Goal: Check status: Check status

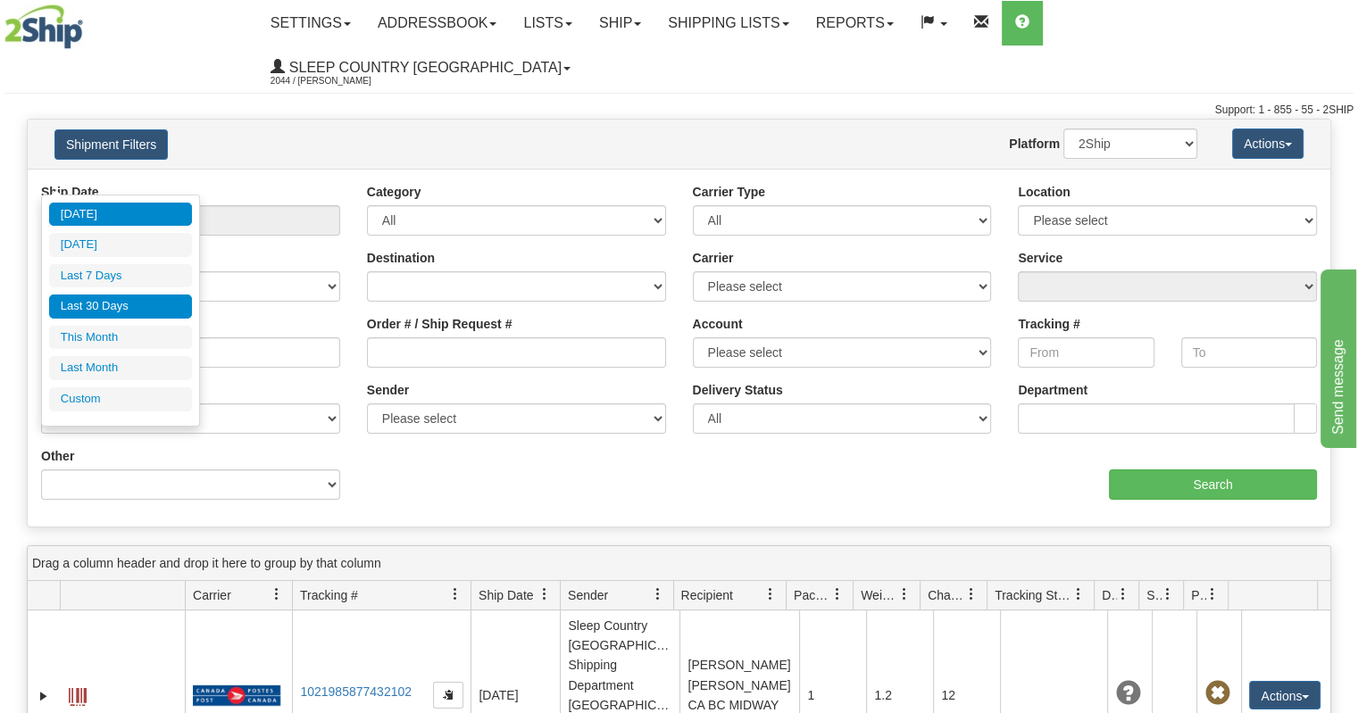
click at [127, 306] on li "Last 30 Days" at bounding box center [120, 307] width 143 height 24
type input "From [DATE] To [DATE]"
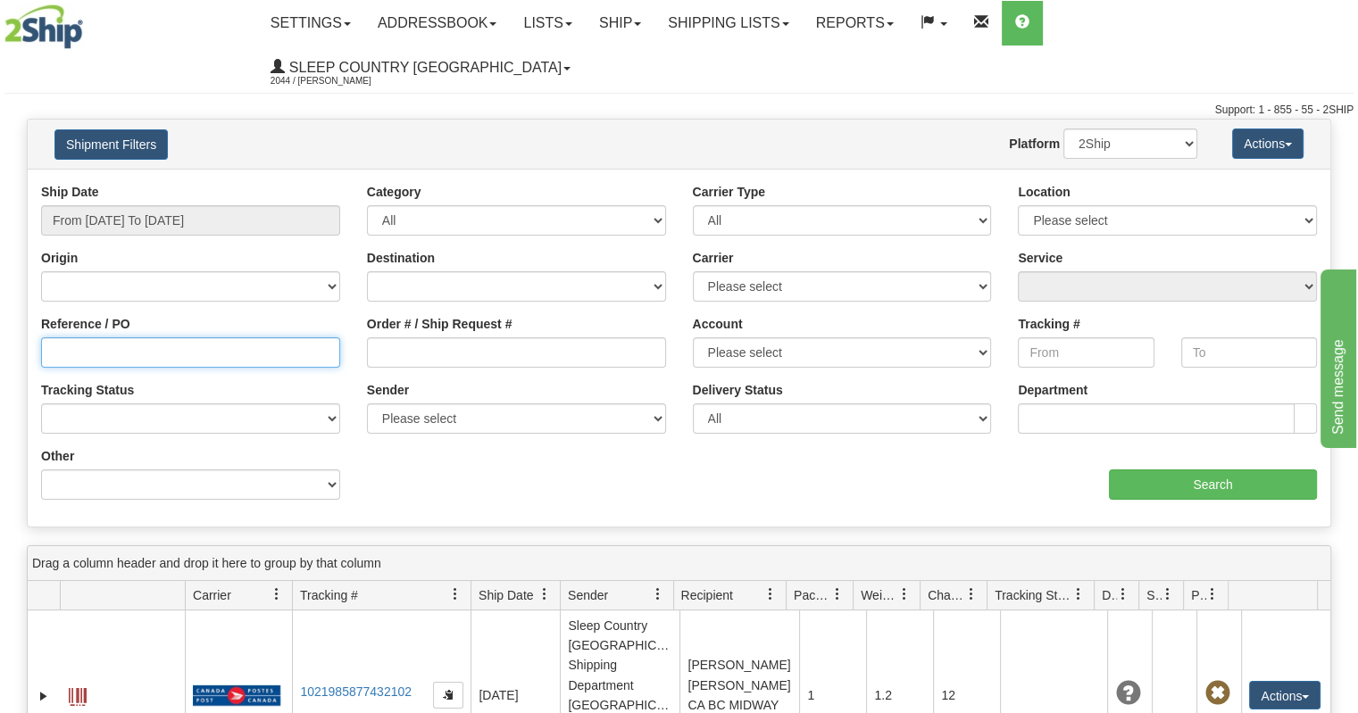
click at [145, 337] on input "Reference / PO" at bounding box center [190, 352] width 299 height 30
paste input "9007I018614"
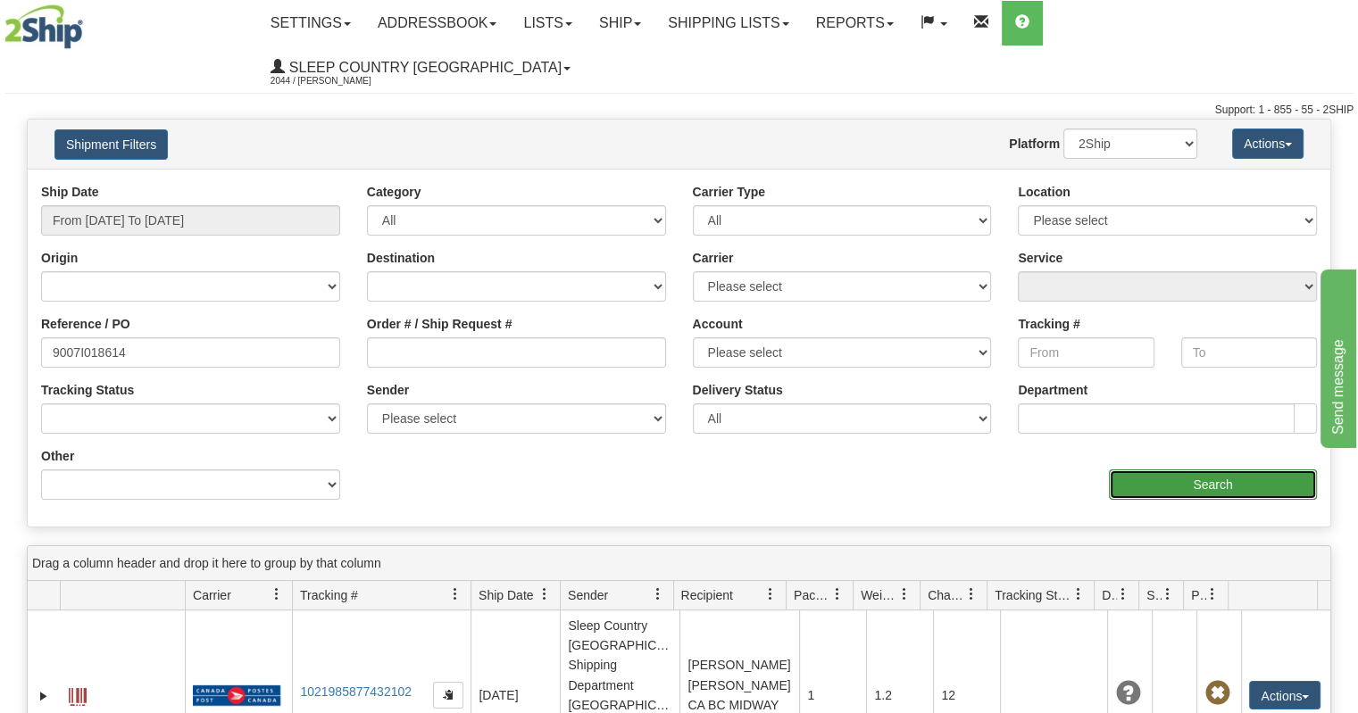
click at [1172, 470] on input "Search" at bounding box center [1213, 485] width 208 height 30
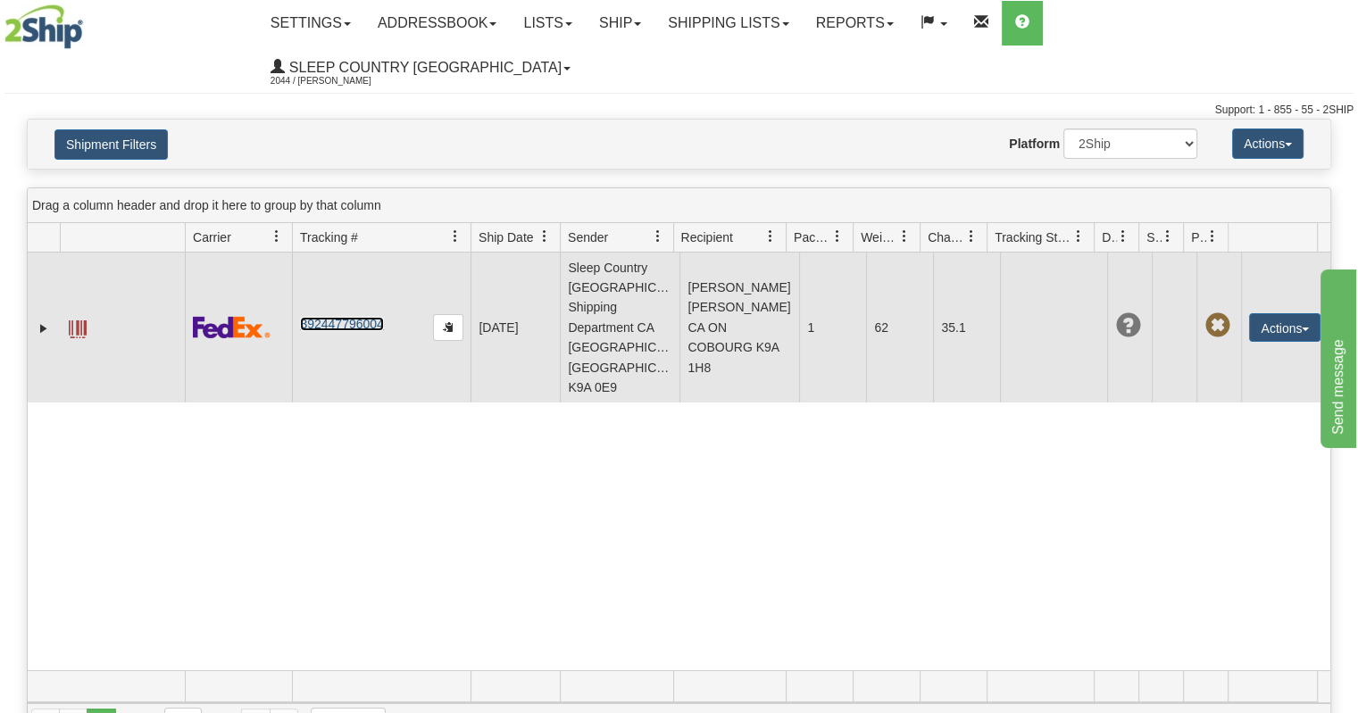
click at [345, 317] on link "392447796004" at bounding box center [341, 324] width 83 height 14
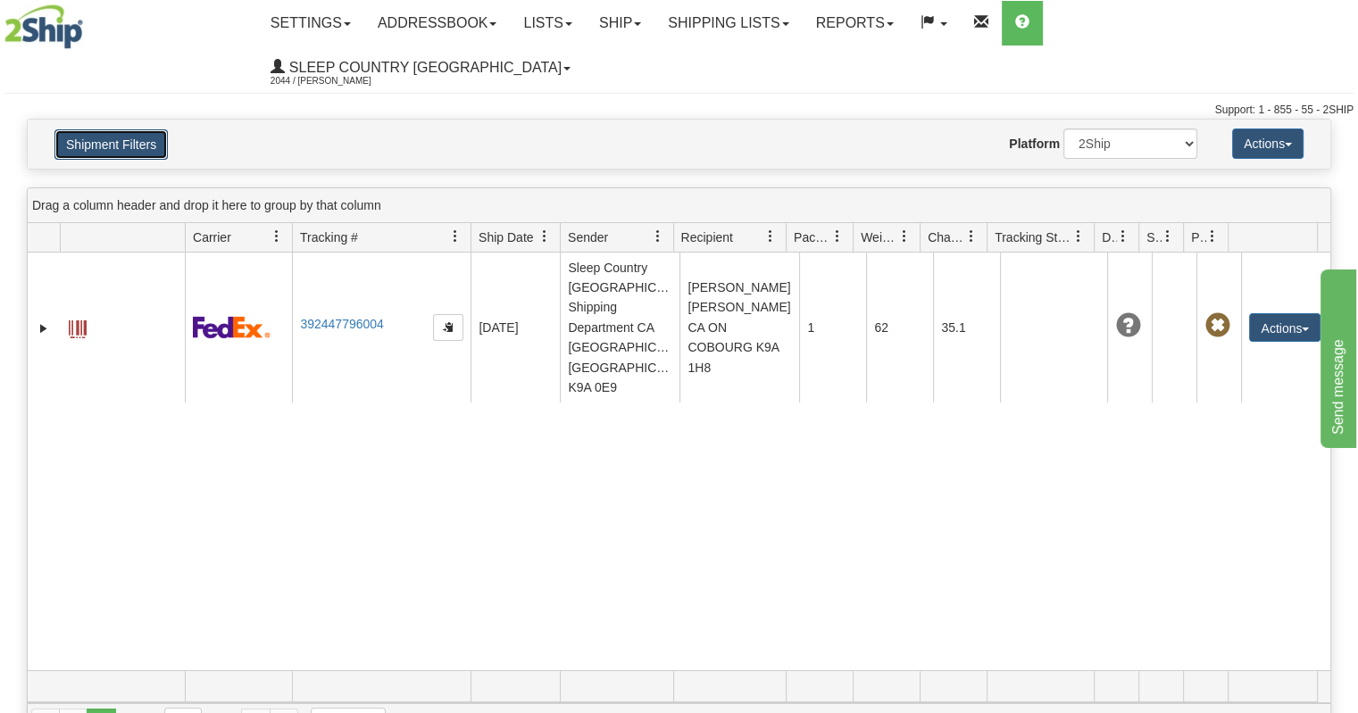
click at [129, 129] on button "Shipment Filters" at bounding box center [110, 144] width 113 height 30
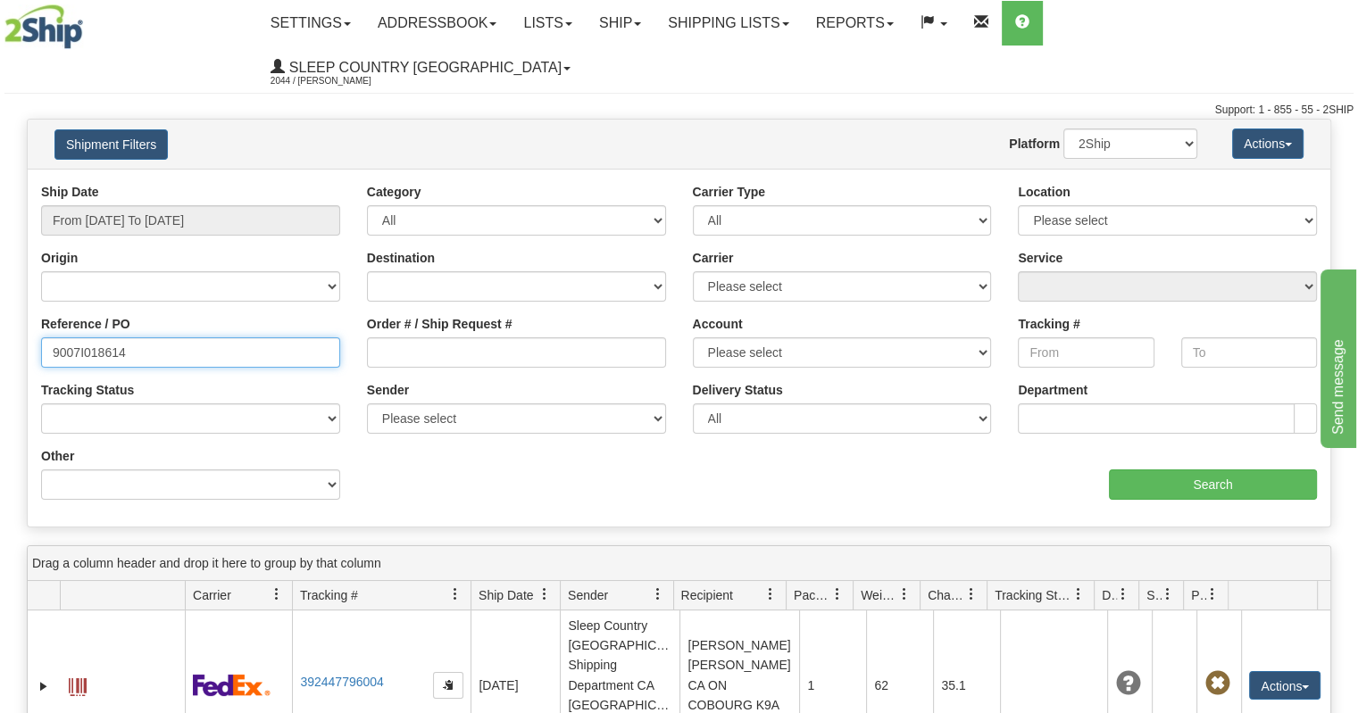
drag, startPoint x: 161, startPoint y: 310, endPoint x: 0, endPoint y: 299, distance: 161.0
click at [0, 299] on div "Please wait... × Confirm Delete Delete Cancel × Confirm Delete Yes No Cancel × …" at bounding box center [679, 610] width 1358 height 982
paste input "2I0219"
type input "9002I021914"
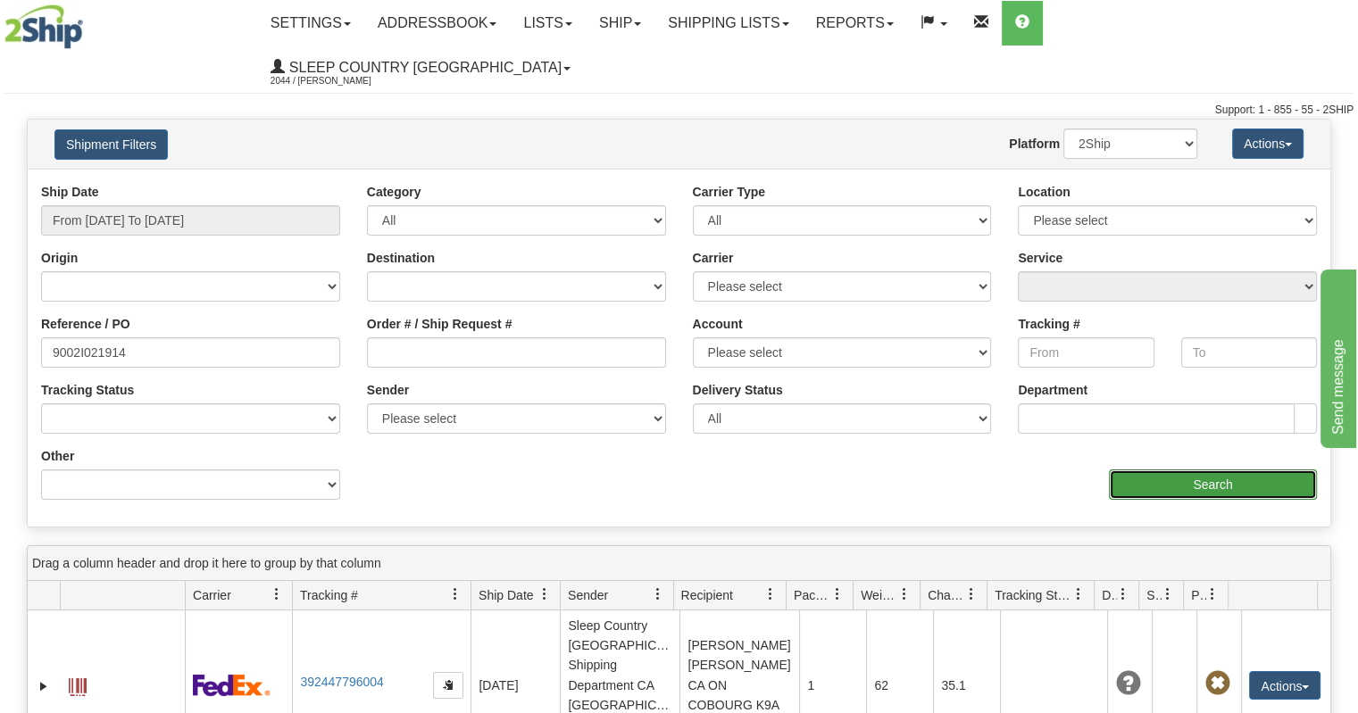
click at [1209, 470] on input "Search" at bounding box center [1213, 485] width 208 height 30
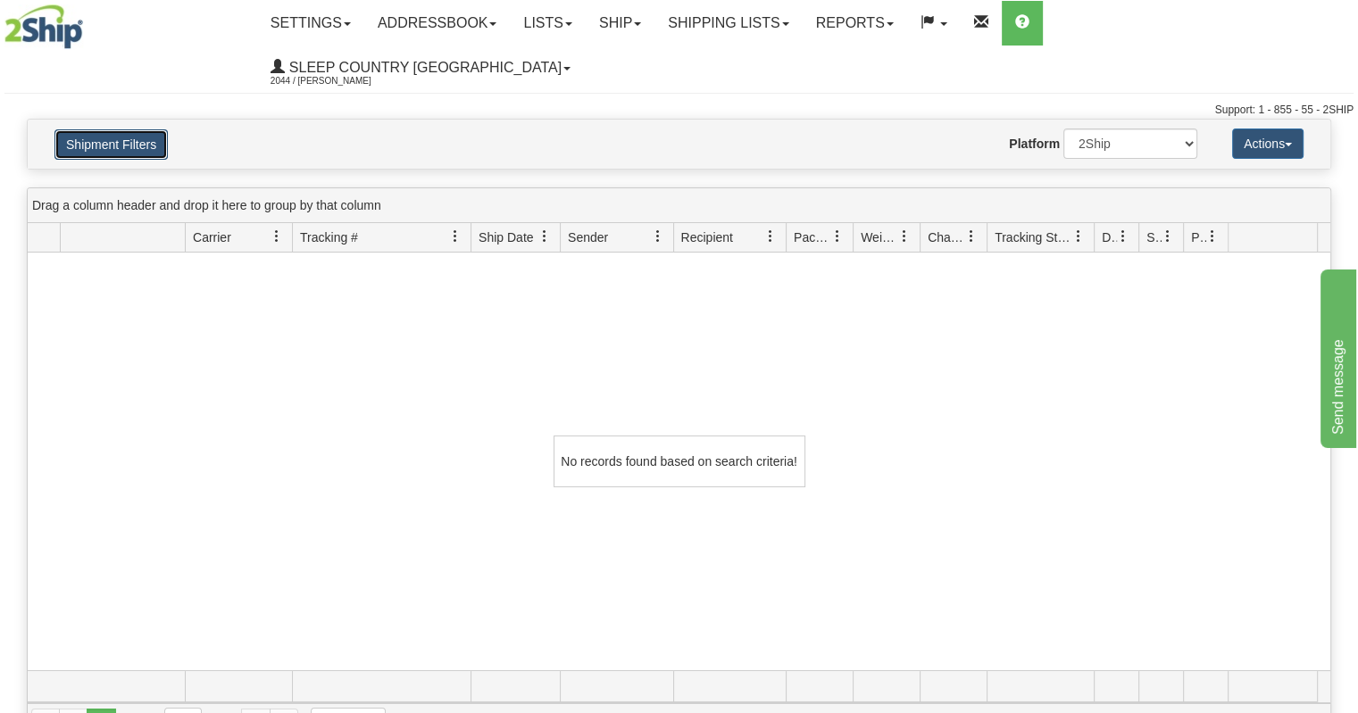
click at [126, 129] on button "Shipment Filters" at bounding box center [110, 144] width 113 height 30
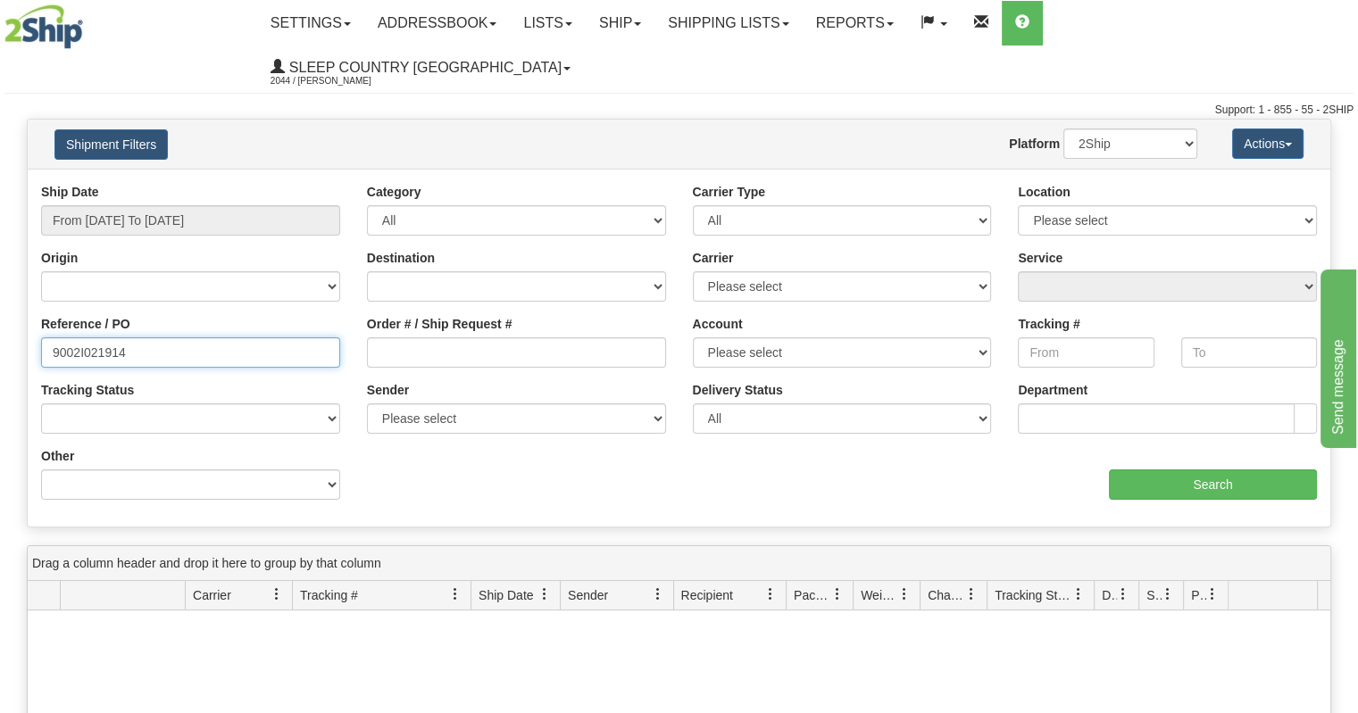
click at [161, 337] on input "9002I021914" at bounding box center [190, 352] width 299 height 30
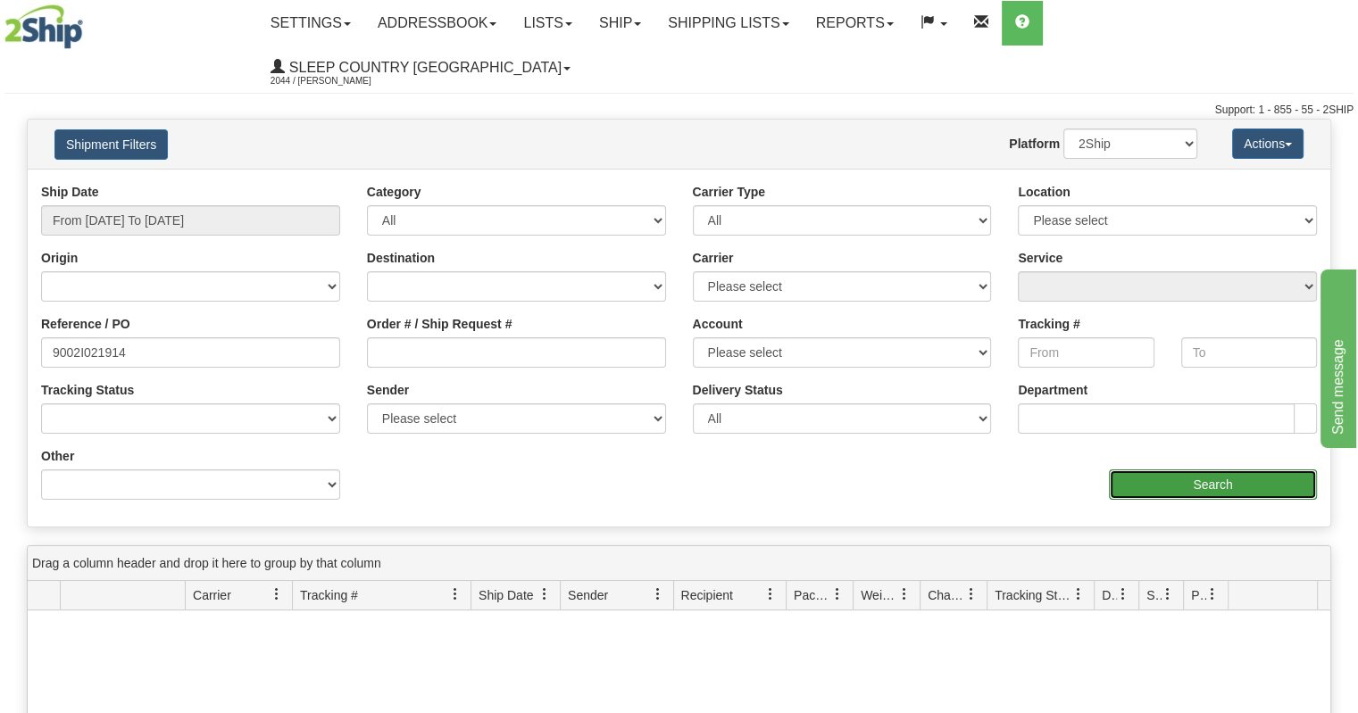
click at [1115, 470] on input "Search" at bounding box center [1213, 485] width 208 height 30
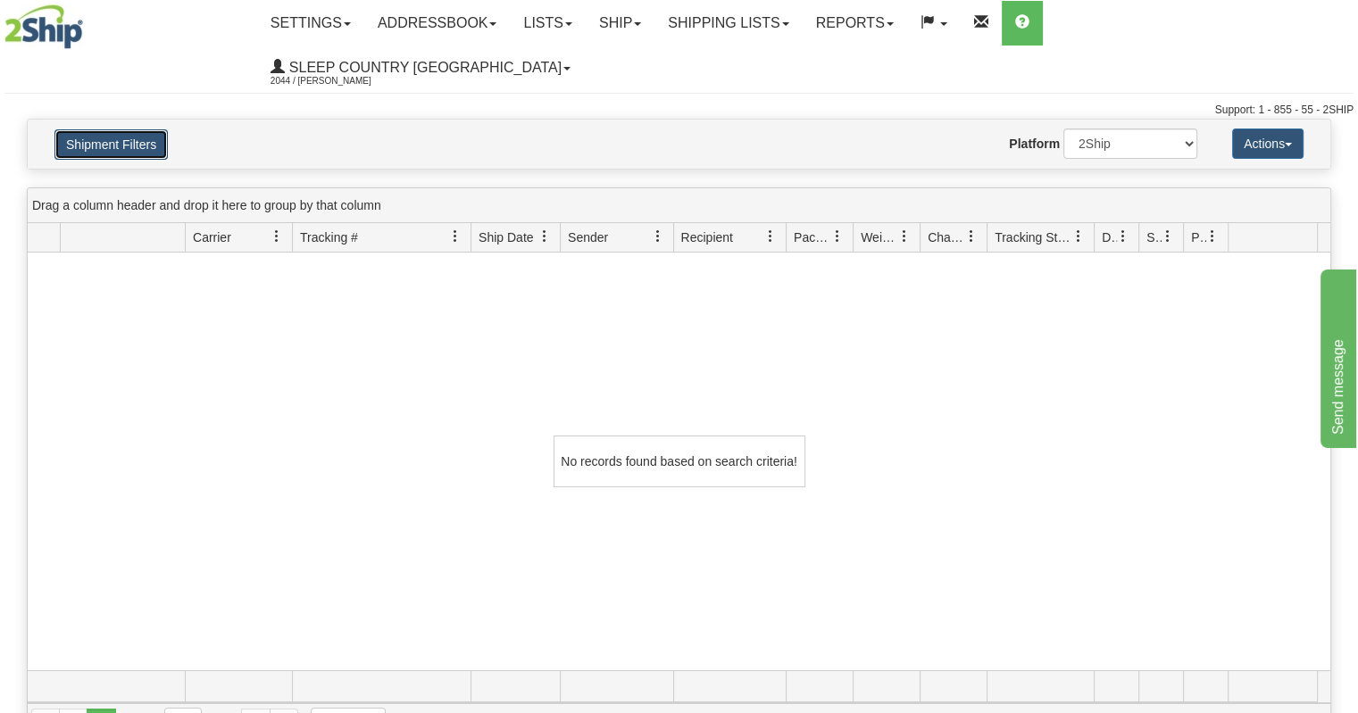
click at [111, 129] on button "Shipment Filters" at bounding box center [110, 144] width 113 height 30
